Goal: Information Seeking & Learning: Learn about a topic

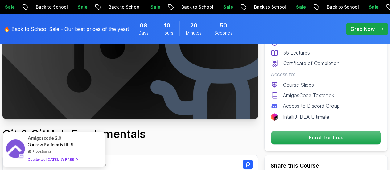
scroll to position [106, 0]
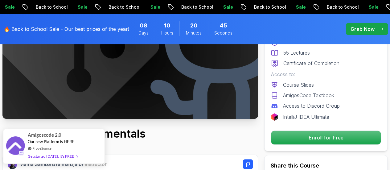
click at [52, 156] on div "Get started today. It's FREE" at bounding box center [53, 156] width 50 height 7
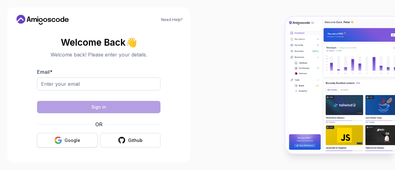
click at [72, 140] on div "Google" at bounding box center [72, 140] width 16 height 6
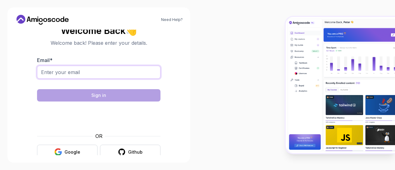
click at [62, 73] on input "Email *" at bounding box center [98, 72] width 123 height 13
click at [70, 155] on button "Google" at bounding box center [67, 152] width 60 height 14
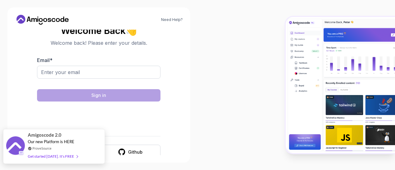
click at [56, 158] on div "Get started today. It's FREE" at bounding box center [53, 156] width 50 height 7
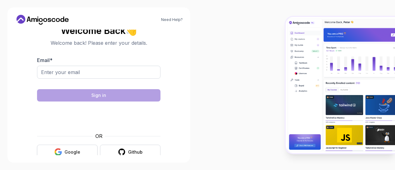
click at [78, 151] on div "Google" at bounding box center [72, 152] width 16 height 6
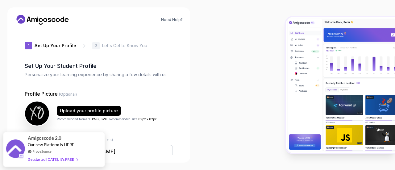
type input "wildotter60116"
click at [329, 65] on img at bounding box center [340, 85] width 109 height 136
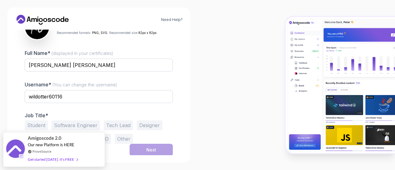
scroll to position [87, 0]
click at [36, 125] on button "Student" at bounding box center [36, 125] width 23 height 10
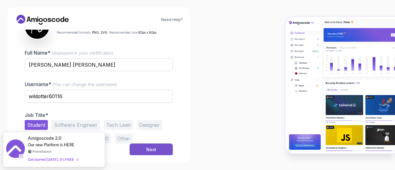
click at [152, 147] on div "Next" at bounding box center [151, 150] width 10 height 6
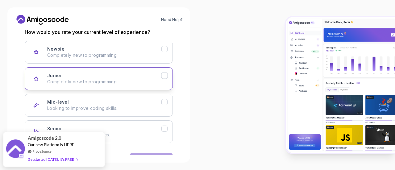
scroll to position [100, 0]
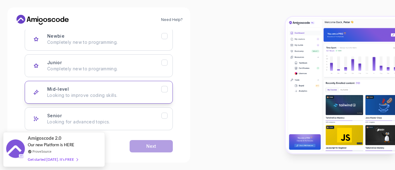
click at [115, 89] on div "Mid-level Looking to improve coding skills." at bounding box center [104, 92] width 114 height 12
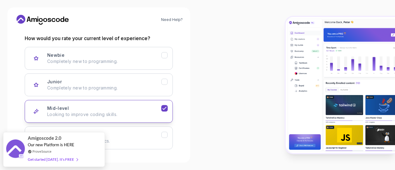
scroll to position [106, 0]
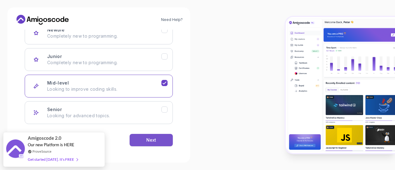
click at [137, 142] on button "Next" at bounding box center [151, 140] width 43 height 12
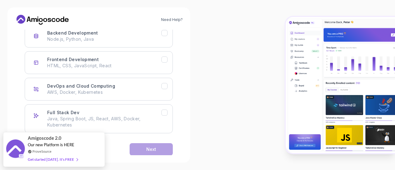
scroll to position [112, 0]
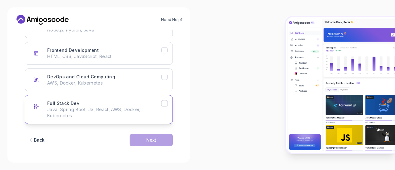
click at [122, 99] on button "Full Stack Dev Java, Spring Boot, JS, React, AWS, Docker, Kubernetes" at bounding box center [99, 109] width 148 height 29
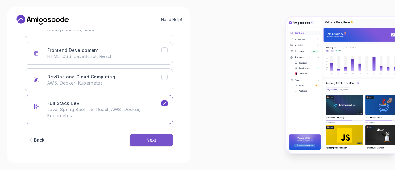
click at [137, 139] on button "Next" at bounding box center [151, 140] width 43 height 12
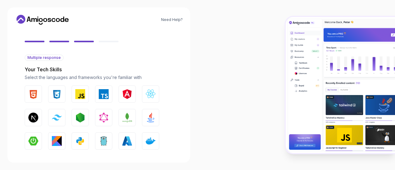
scroll to position [67, 0]
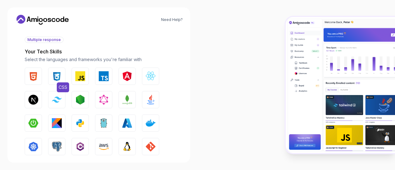
click at [51, 74] on button "CSS" at bounding box center [56, 76] width 17 height 17
click at [33, 75] on img "button" at bounding box center [33, 76] width 10 height 10
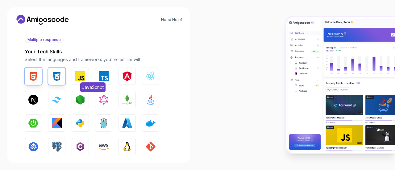
click at [78, 76] on img "button" at bounding box center [80, 76] width 10 height 10
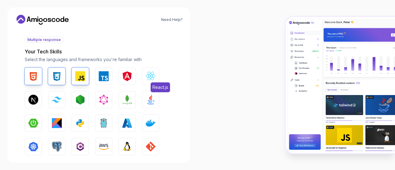
click at [151, 81] on button "React.js" at bounding box center [150, 76] width 17 height 17
click at [79, 105] on button "Node.js" at bounding box center [80, 99] width 17 height 17
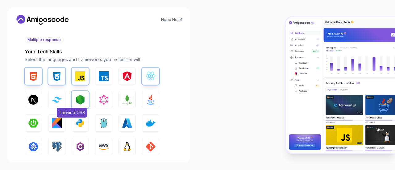
click at [57, 102] on img "button" at bounding box center [57, 100] width 10 height 6
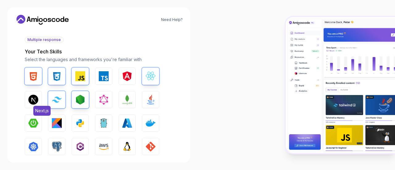
drag, startPoint x: 57, startPoint y: 102, endPoint x: 40, endPoint y: 97, distance: 17.6
click at [40, 97] on div "HTML CSS JavaScript TypeScript Angular React.js Next.js Tailwind CSS Node.js Gr…" at bounding box center [99, 123] width 148 height 111
click at [131, 104] on button "MongoDB" at bounding box center [126, 99] width 17 height 17
click at [148, 104] on button "Java" at bounding box center [150, 99] width 17 height 17
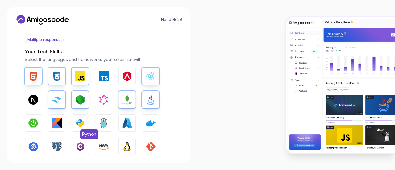
click at [74, 123] on button "Python" at bounding box center [80, 122] width 17 height 17
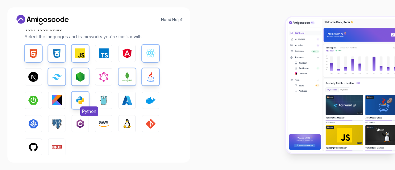
scroll to position [94, 0]
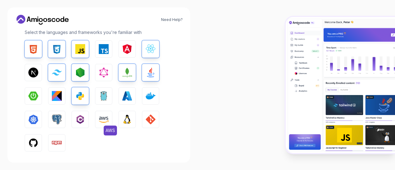
click at [107, 119] on img "button" at bounding box center [104, 119] width 10 height 10
click at [84, 116] on img "button" at bounding box center [80, 119] width 10 height 10
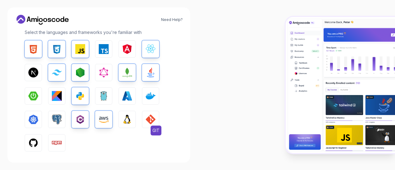
click at [150, 118] on img "button" at bounding box center [151, 119] width 10 height 10
click at [150, 105] on div "HTML CSS JavaScript TypeScript Angular React.js Next.js Tailwind CSS Node.js Gr…" at bounding box center [99, 95] width 148 height 111
click at [150, 104] on button "Docker" at bounding box center [150, 95] width 17 height 17
click at [35, 139] on img "button" at bounding box center [33, 143] width 10 height 10
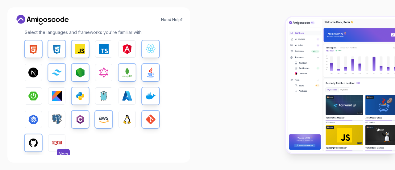
click at [54, 140] on img "button" at bounding box center [57, 143] width 10 height 10
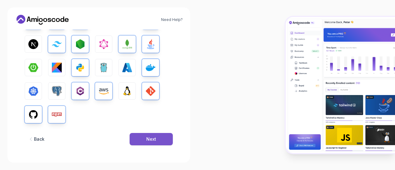
click at [134, 137] on button "Next" at bounding box center [151, 139] width 43 height 12
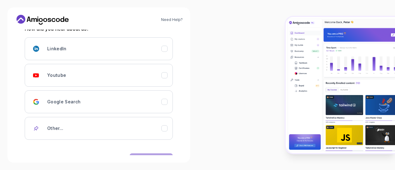
scroll to position [103, 0]
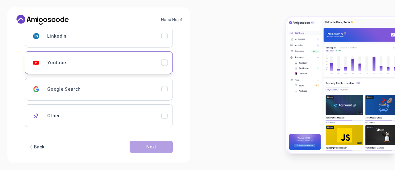
click at [97, 67] on div "Youtube" at bounding box center [104, 62] width 114 height 12
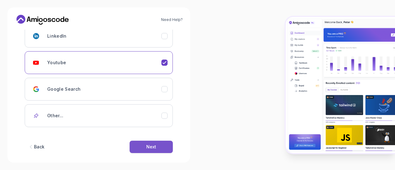
click at [152, 144] on div "Next" at bounding box center [151, 147] width 10 height 6
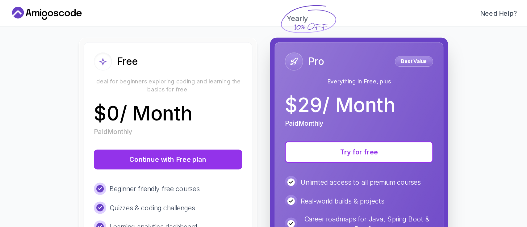
scroll to position [121, 0]
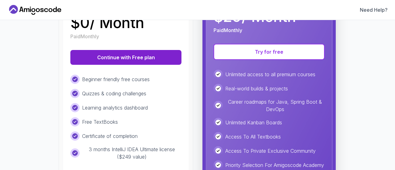
click at [128, 56] on button "Continue with Free plan" at bounding box center [125, 57] width 111 height 15
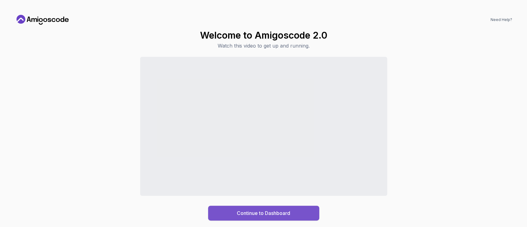
click at [280, 170] on div "Continue to Dashboard" at bounding box center [263, 212] width 53 height 7
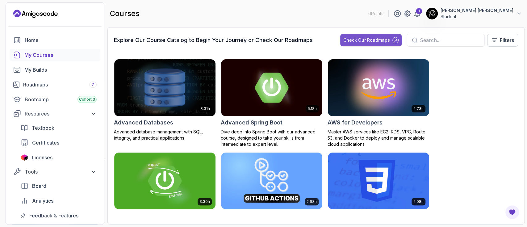
click at [377, 39] on div "Check Our Roadmaps" at bounding box center [366, 40] width 47 height 6
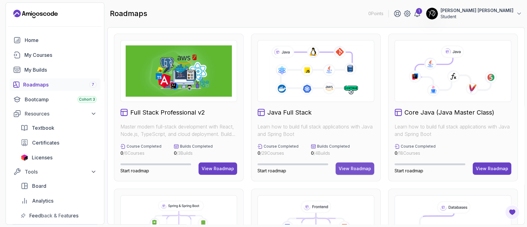
click at [361, 170] on div "View Roadmap" at bounding box center [354, 168] width 32 height 6
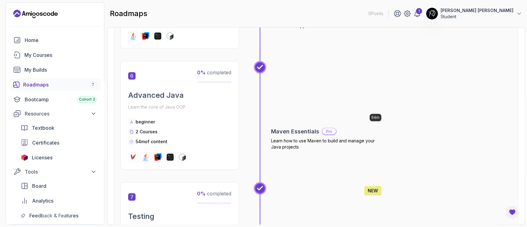
scroll to position [805, 0]
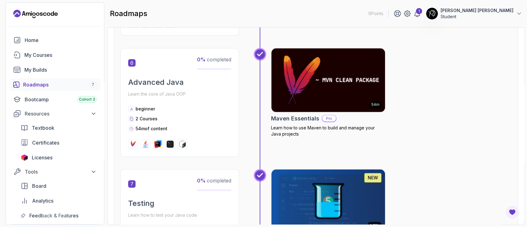
click at [361, 170] on img at bounding box center [328, 201] width 114 height 64
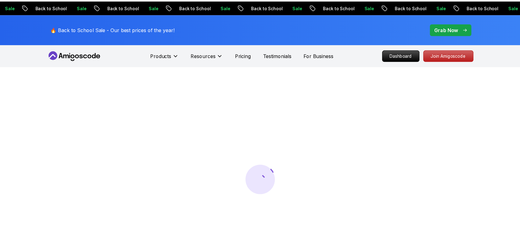
scroll to position [0, 0]
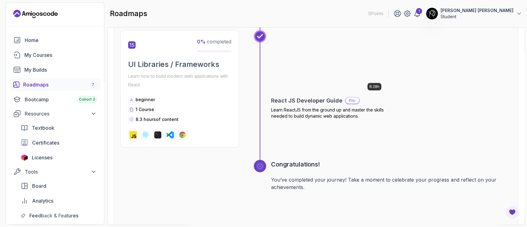
scroll to position [2461, 0]
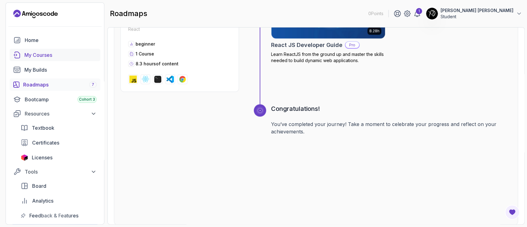
click at [32, 52] on div "My Courses" at bounding box center [60, 54] width 72 height 7
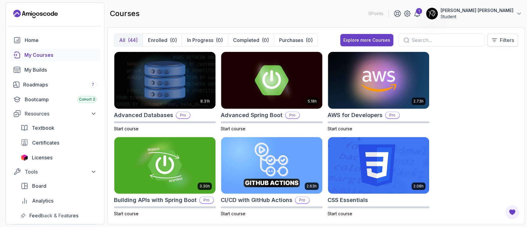
click at [395, 41] on p "Filters" at bounding box center [506, 39] width 14 height 7
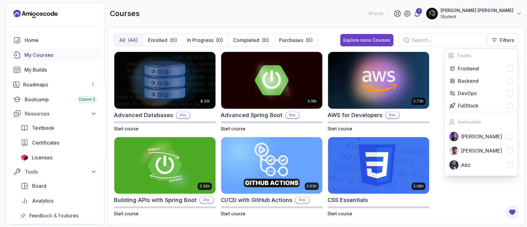
click at [395, 15] on p "Student" at bounding box center [476, 17] width 73 height 6
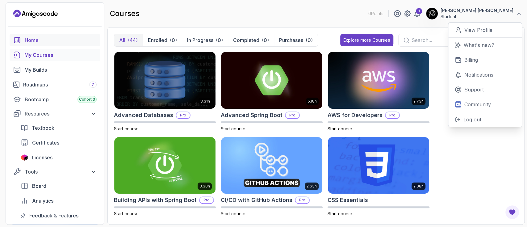
click at [35, 40] on div "Home" at bounding box center [61, 39] width 72 height 7
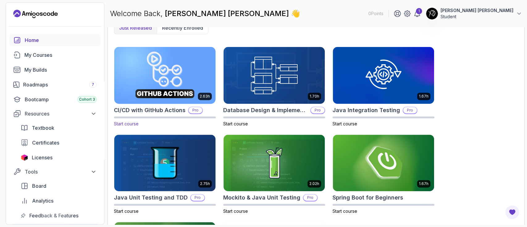
scroll to position [154, 0]
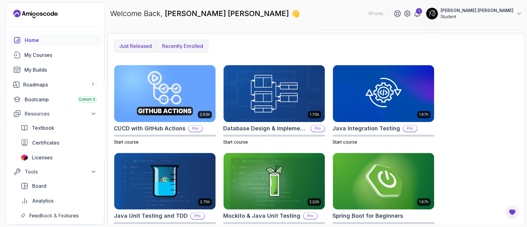
click at [177, 41] on button "Recently enrolled" at bounding box center [182, 46] width 51 height 12
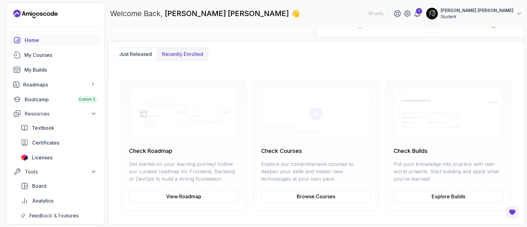
scroll to position [146, 0]
click at [145, 56] on p "Just released" at bounding box center [135, 54] width 33 height 7
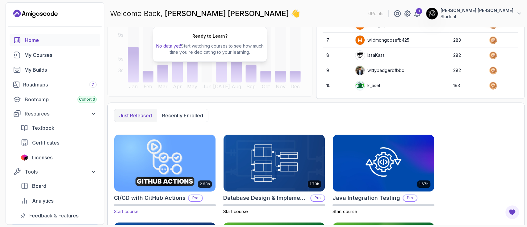
scroll to position [0, 0]
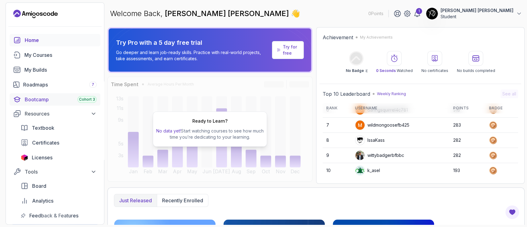
click at [42, 98] on div "Bootcamp Cohort 3" at bounding box center [61, 99] width 72 height 7
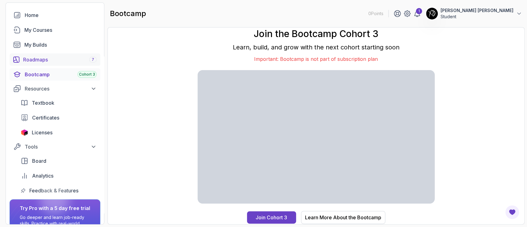
scroll to position [29, 0]
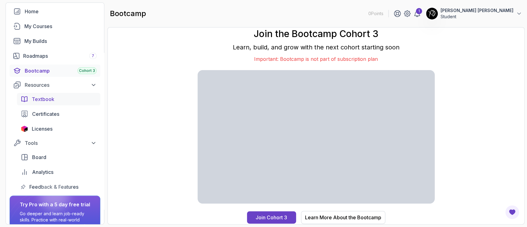
click at [42, 101] on span "Textbook" at bounding box center [43, 98] width 23 height 7
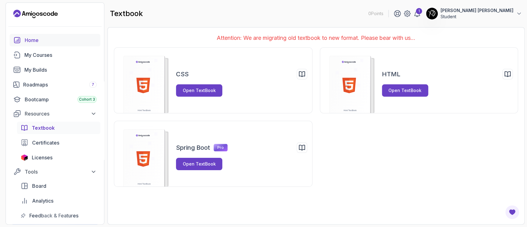
click at [38, 41] on div "Home" at bounding box center [61, 39] width 72 height 7
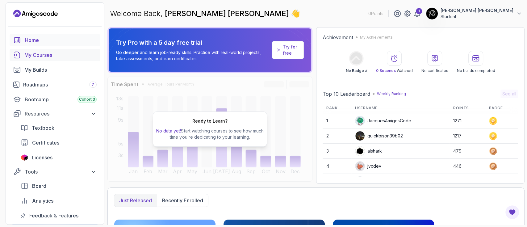
click at [54, 60] on link "My Courses" at bounding box center [55, 55] width 91 height 12
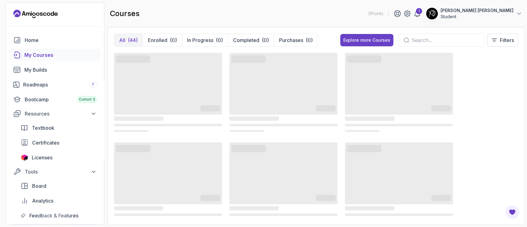
click at [395, 43] on input "text" at bounding box center [445, 39] width 68 height 7
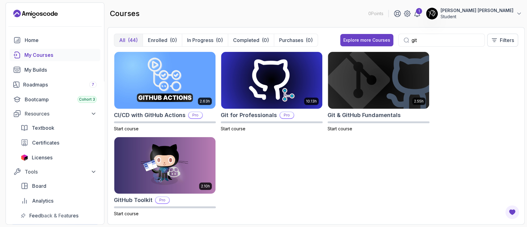
type input "git"
click at [346, 132] on div "2.63h CI/CD with GitHub Actions Pro Start course 10.13h Git for Professionals P…" at bounding box center [316, 135] width 404 height 166
click at [346, 126] on span "Start course" at bounding box center [339, 128] width 25 height 5
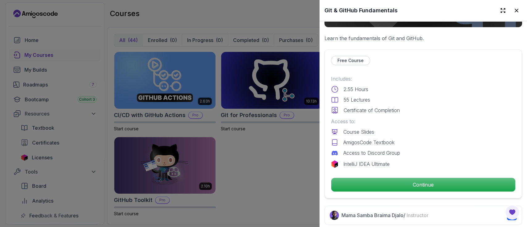
scroll to position [116, 0]
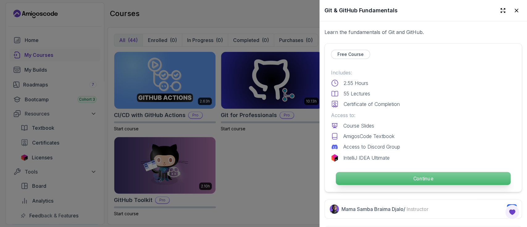
click at [390, 170] on p "Continue" at bounding box center [423, 178] width 175 height 13
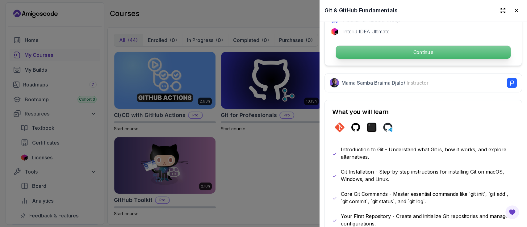
scroll to position [432, 0]
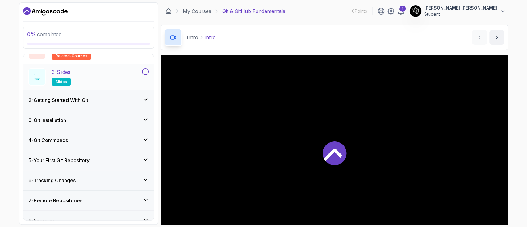
scroll to position [91, 0]
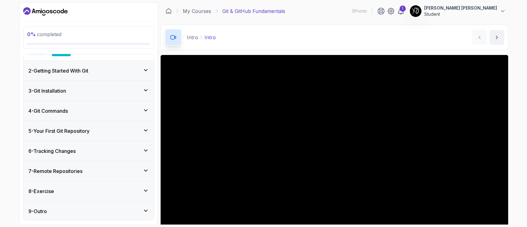
click at [145, 71] on icon at bounding box center [146, 70] width 6 height 6
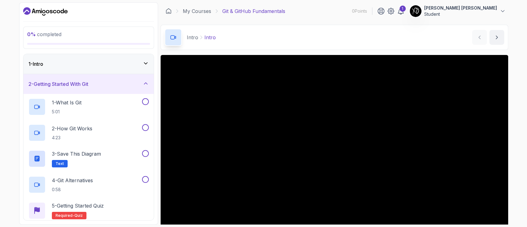
scroll to position [69, 0]
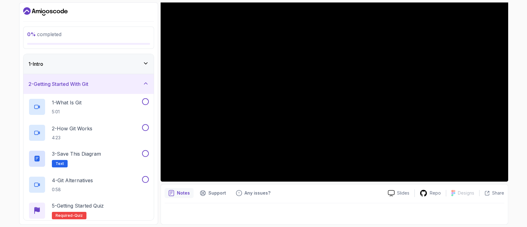
click at [143, 63] on icon at bounding box center [146, 63] width 6 height 6
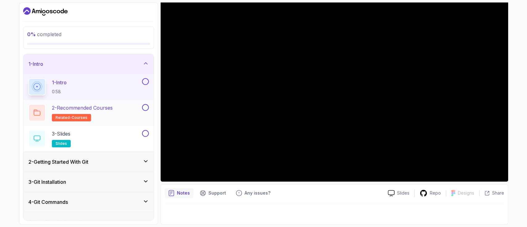
click at [101, 114] on h2 "2 - Recommended Courses related-courses" at bounding box center [82, 112] width 61 height 17
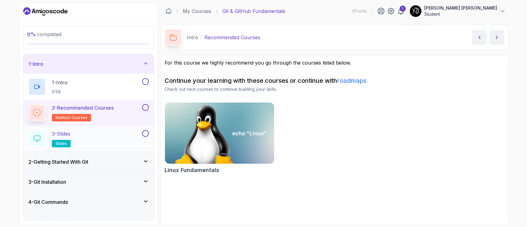
click at [103, 142] on div "3 - Slides slides" at bounding box center [84, 138] width 112 height 17
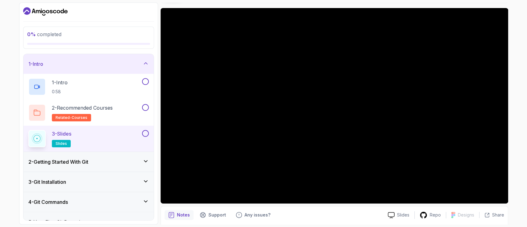
scroll to position [62, 0]
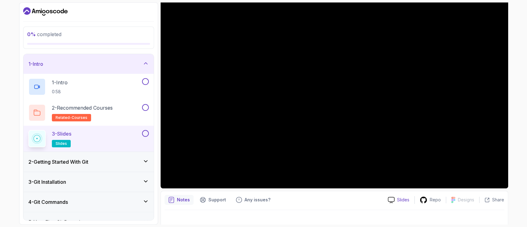
click at [395, 170] on p "Slides" at bounding box center [403, 200] width 12 height 6
click at [143, 157] on div "2 - Getting Started With Git" at bounding box center [88, 162] width 130 height 20
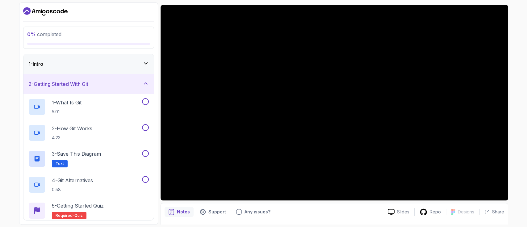
scroll to position [51, 0]
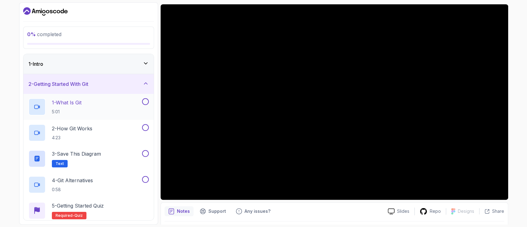
click at [107, 106] on div "1 - What Is Git 5:01" at bounding box center [84, 106] width 112 height 17
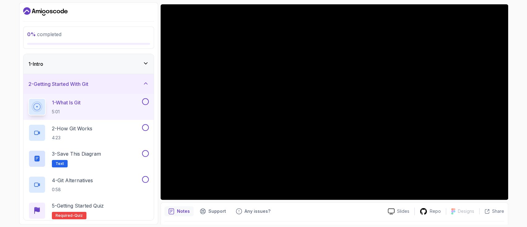
click at [28, 98] on button "1 - What Is Git 5:01" at bounding box center [88, 106] width 120 height 17
